Goal: Book appointment/travel/reservation

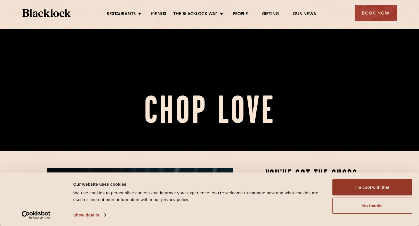
scroll to position [75, 0]
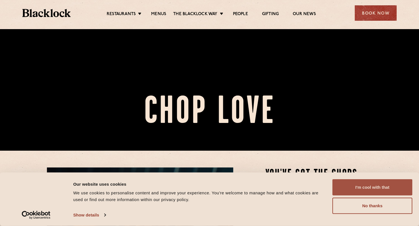
click at [369, 184] on button "I'm cool with that" at bounding box center [373, 187] width 80 height 16
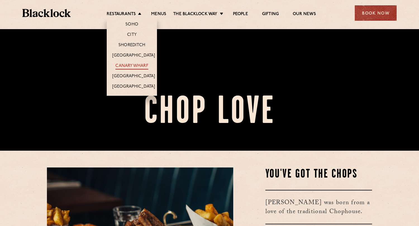
click at [141, 67] on link "Canary Wharf" at bounding box center [131, 66] width 33 height 6
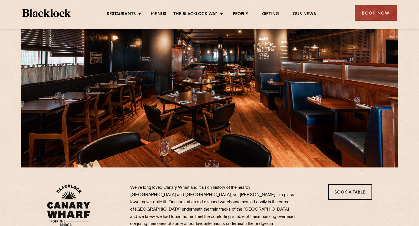
scroll to position [60, 0]
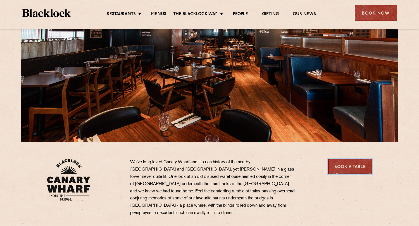
click at [344, 167] on link "Book a Table" at bounding box center [350, 165] width 44 height 15
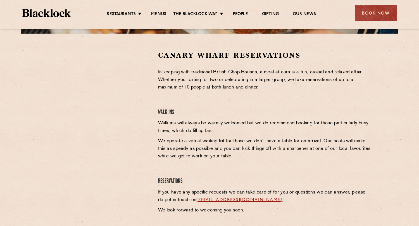
scroll to position [152, 0]
